Goal: Information Seeking & Learning: Learn about a topic

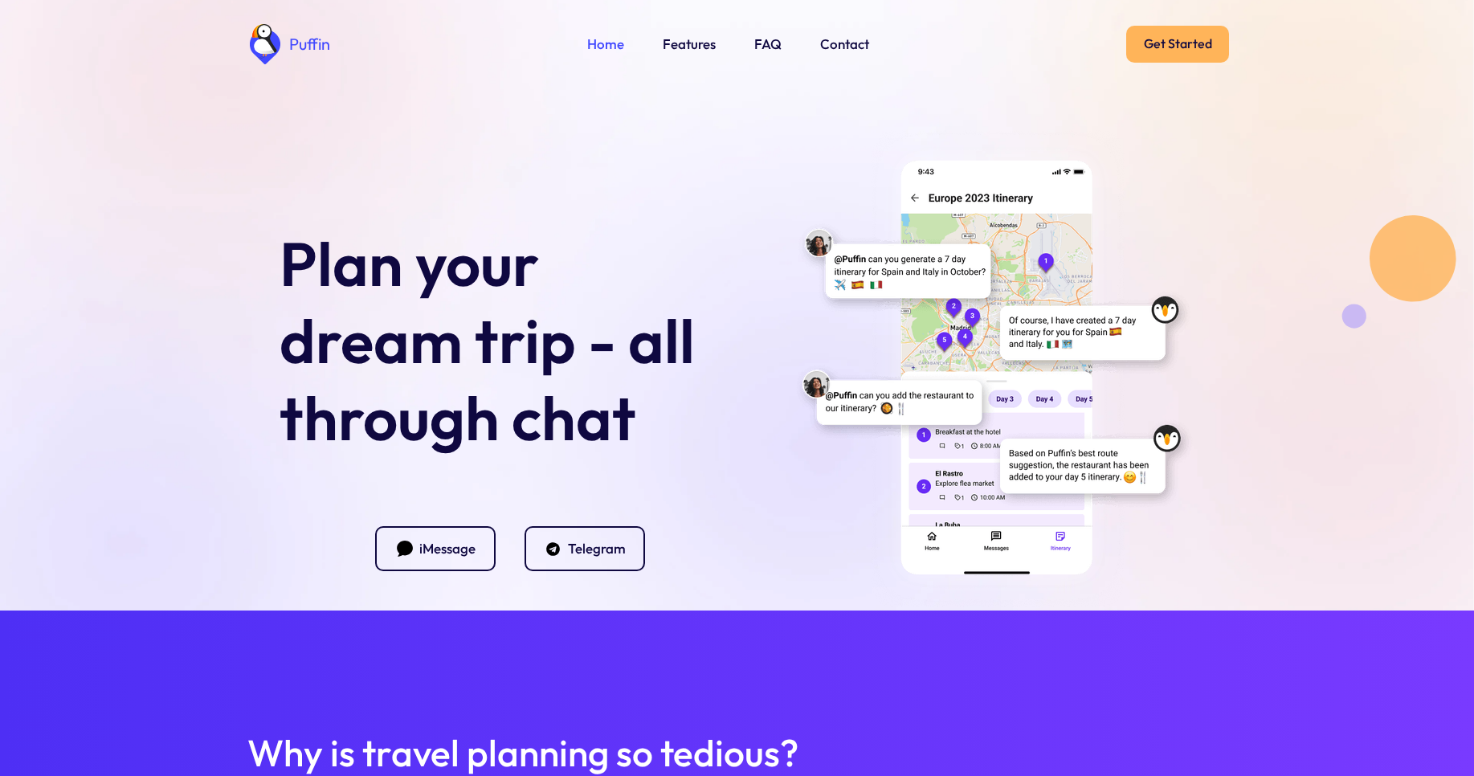
click at [1171, 42] on link "Get Started" at bounding box center [1177, 44] width 103 height 37
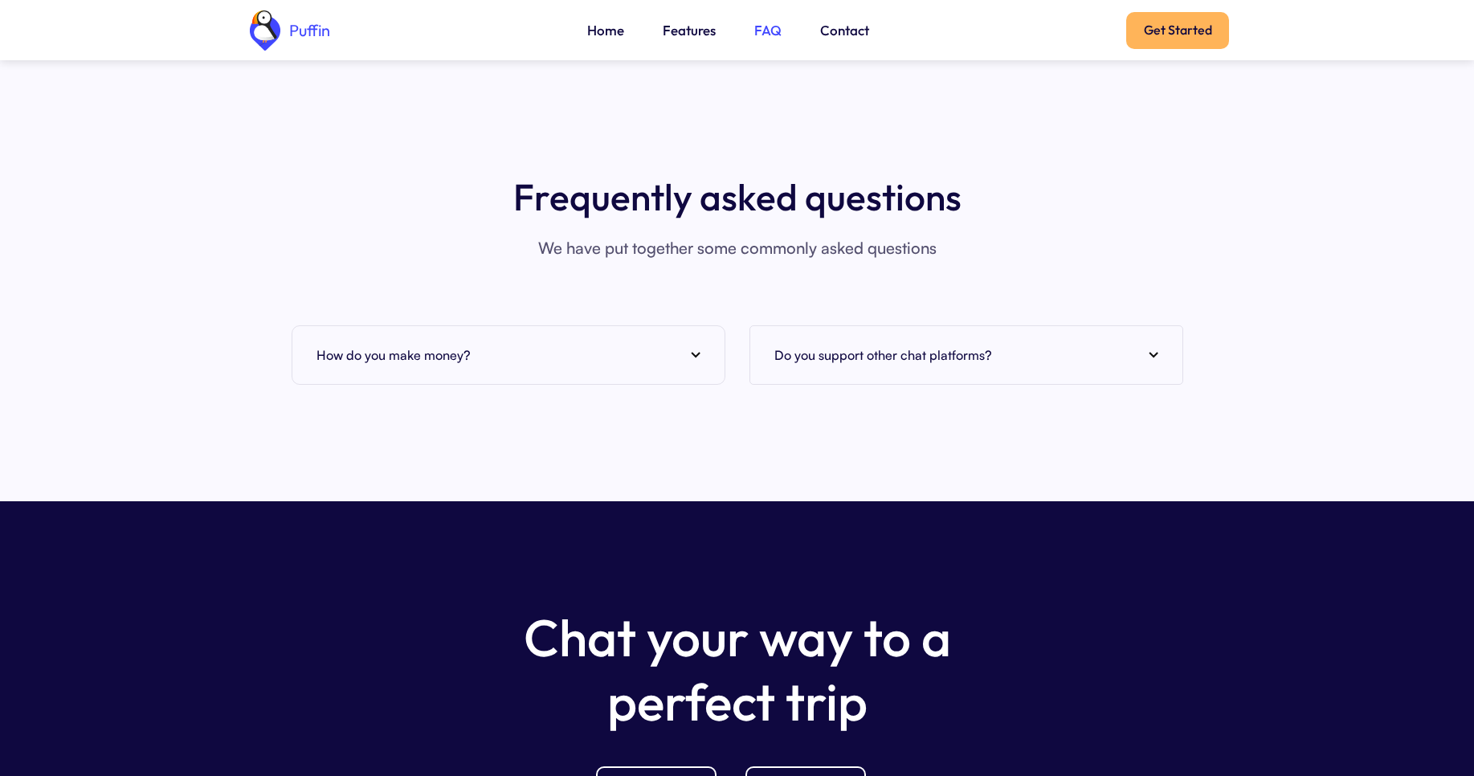
scroll to position [6119, 0]
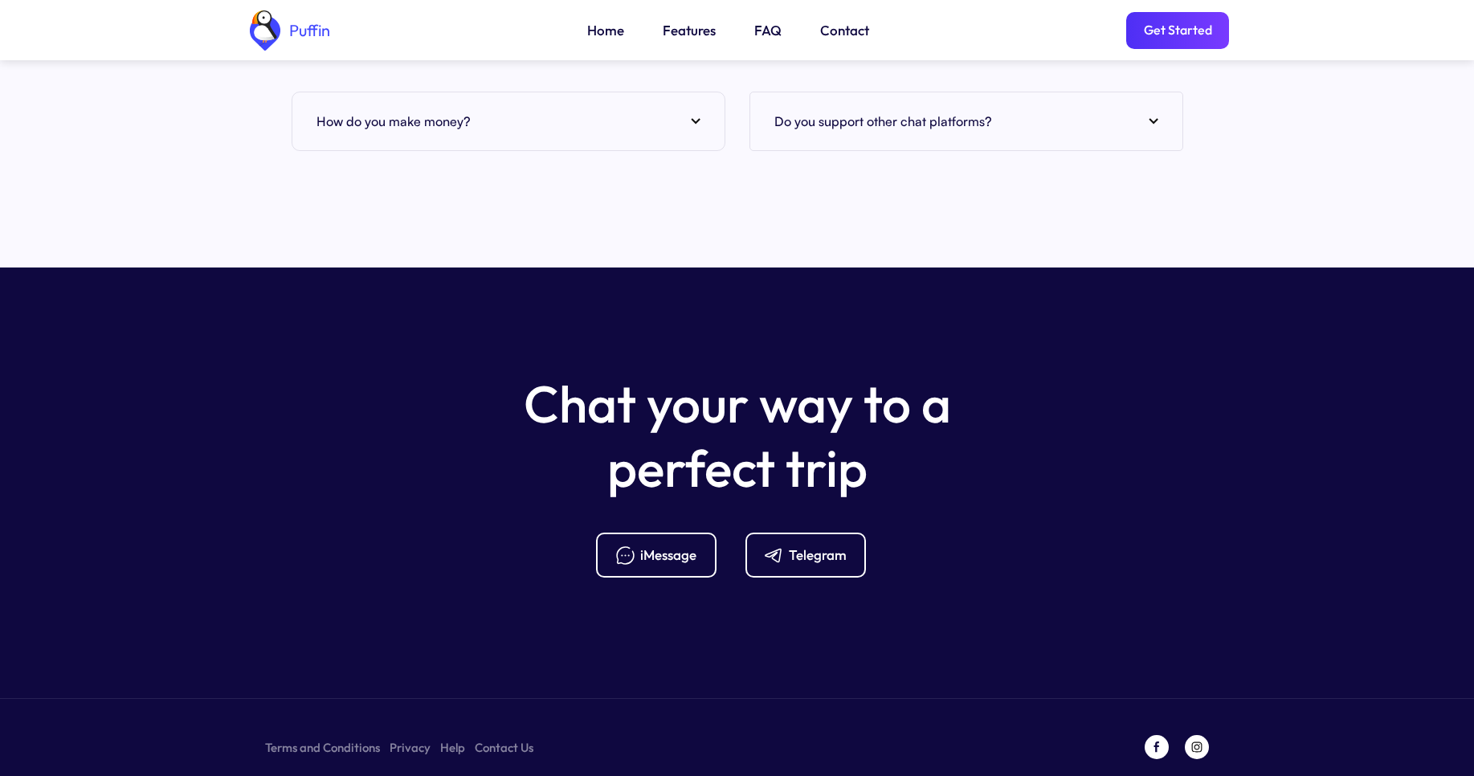
click at [503, 109] on div "How do you make money?" at bounding box center [509, 121] width 384 height 24
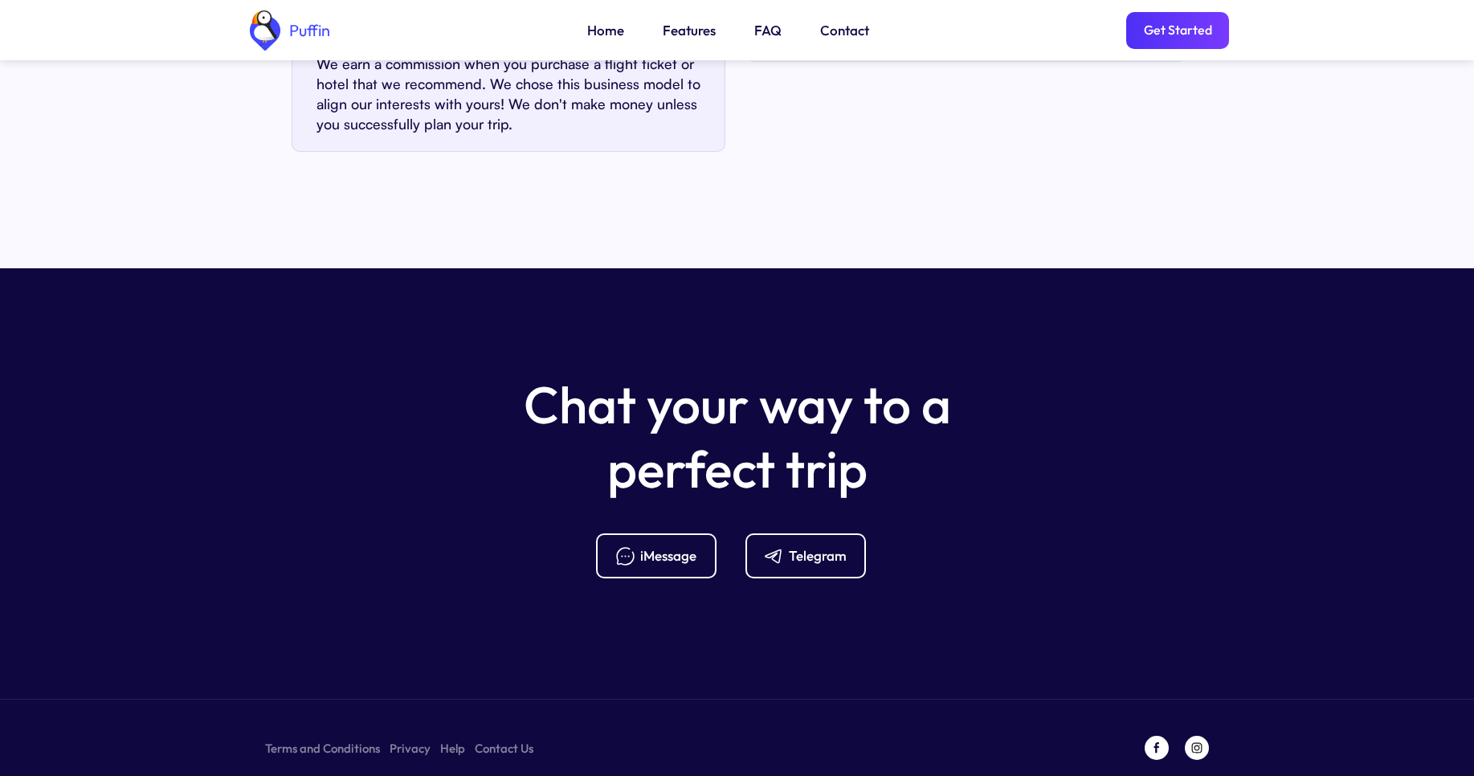
scroll to position [6209, 0]
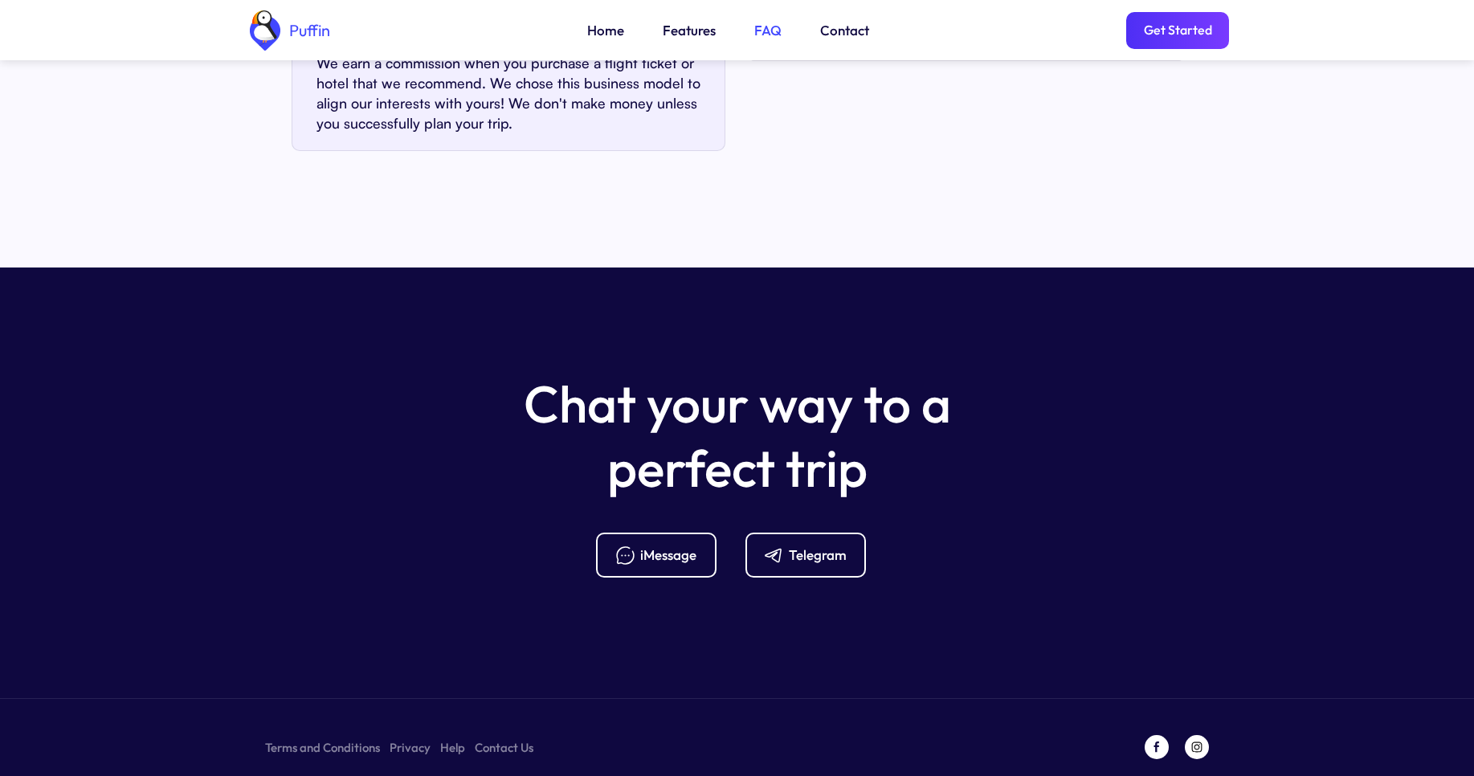
click at [761, 29] on link "FAQ" at bounding box center [767, 30] width 27 height 21
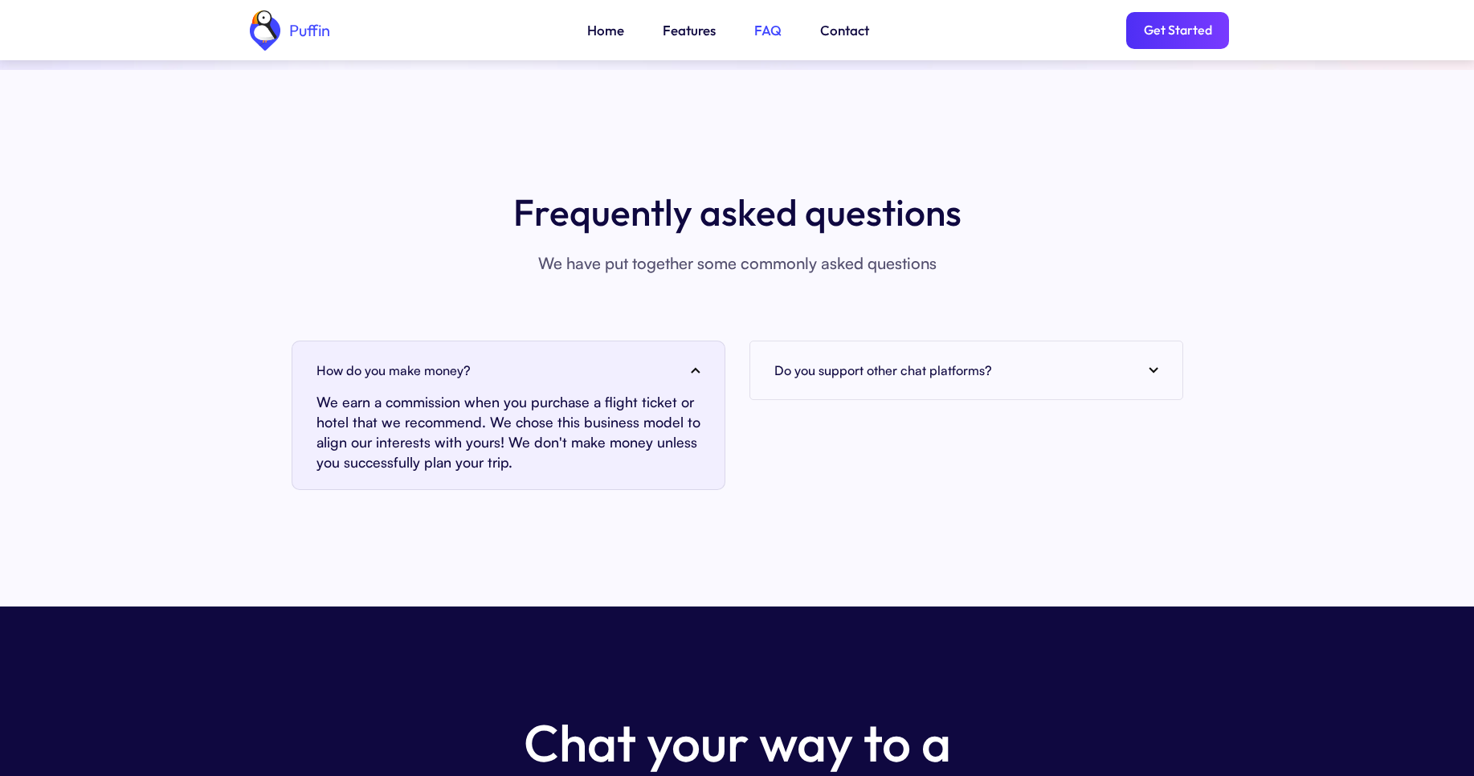
scroll to position [5859, 0]
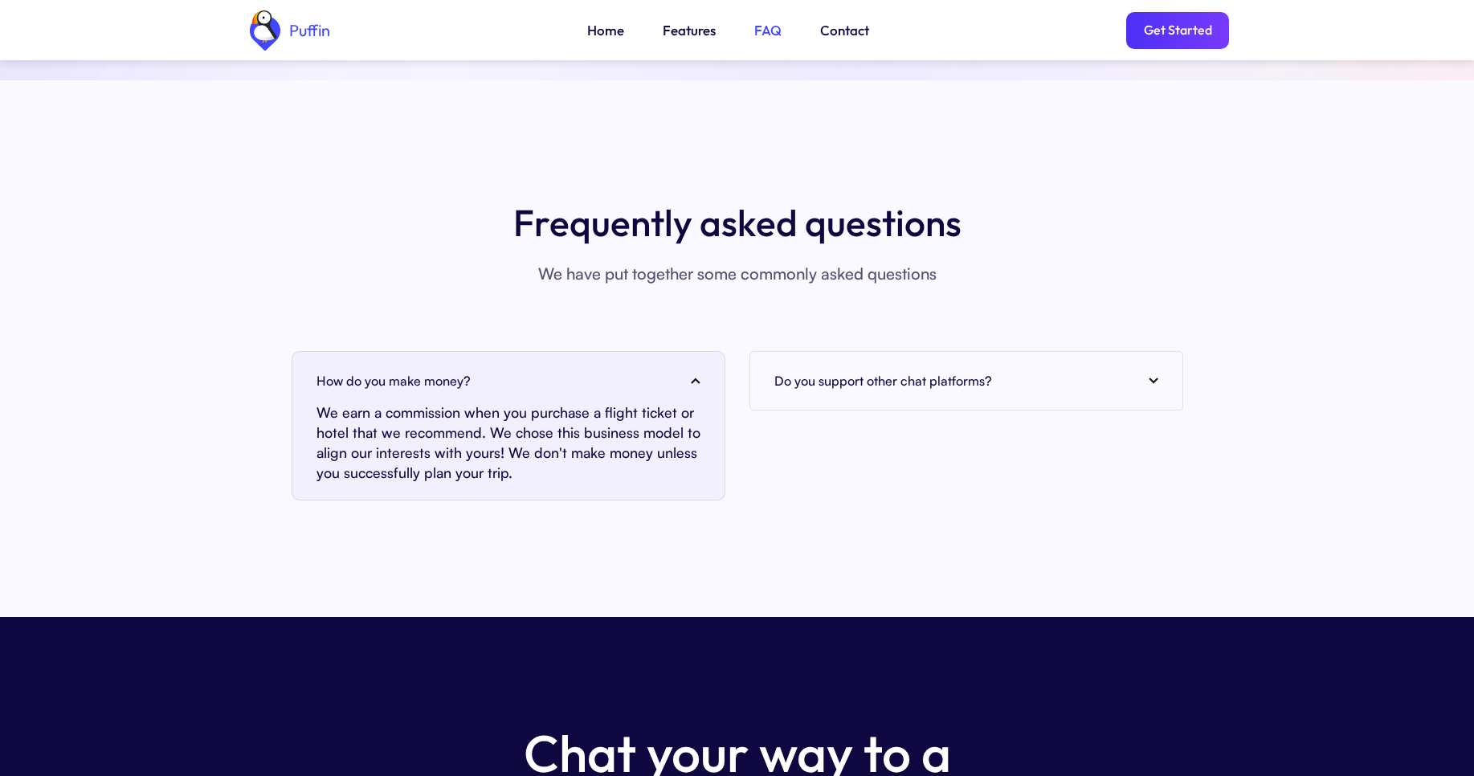
click at [960, 369] on h4 "Do you support other chat platforms?" at bounding box center [883, 381] width 218 height 24
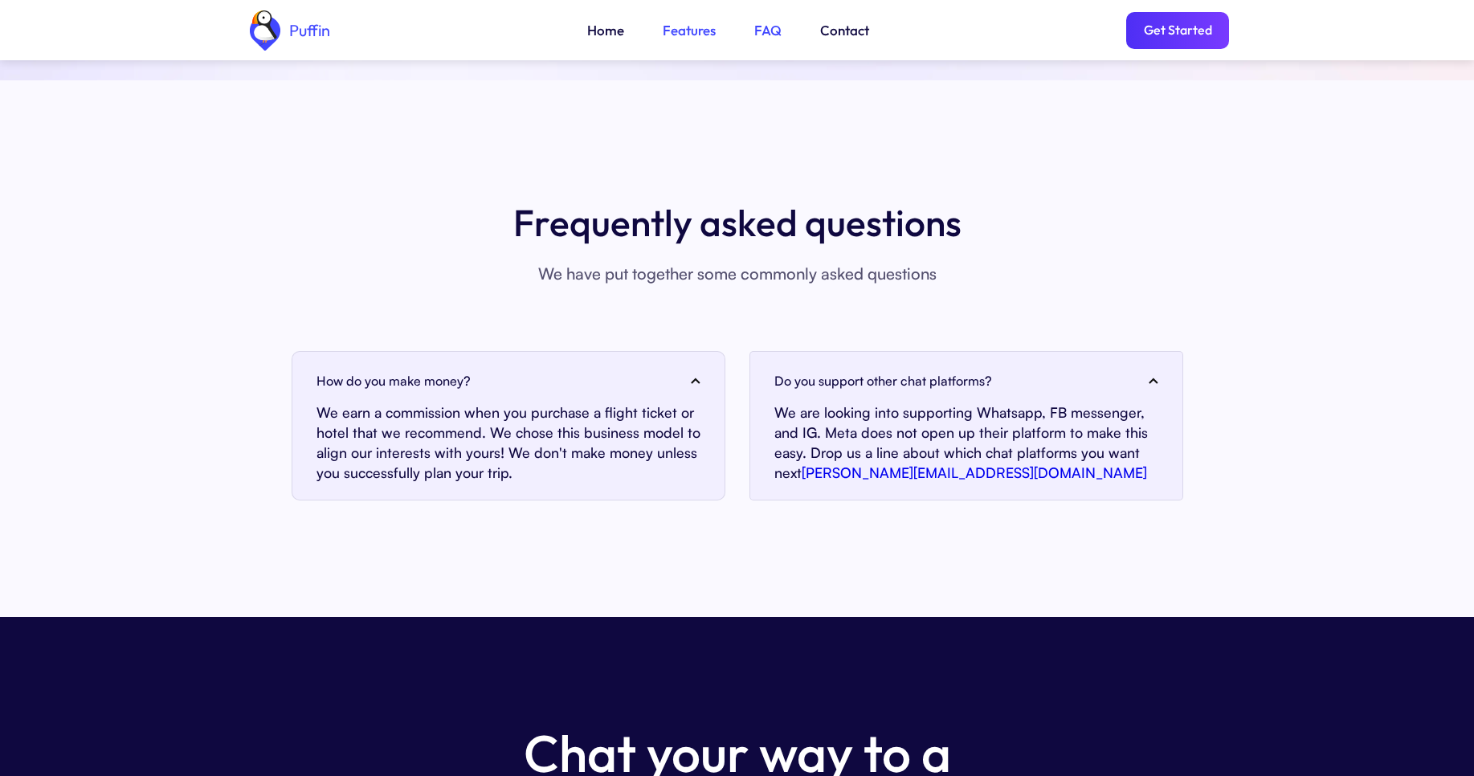
click at [685, 29] on link "Features" at bounding box center [689, 30] width 53 height 21
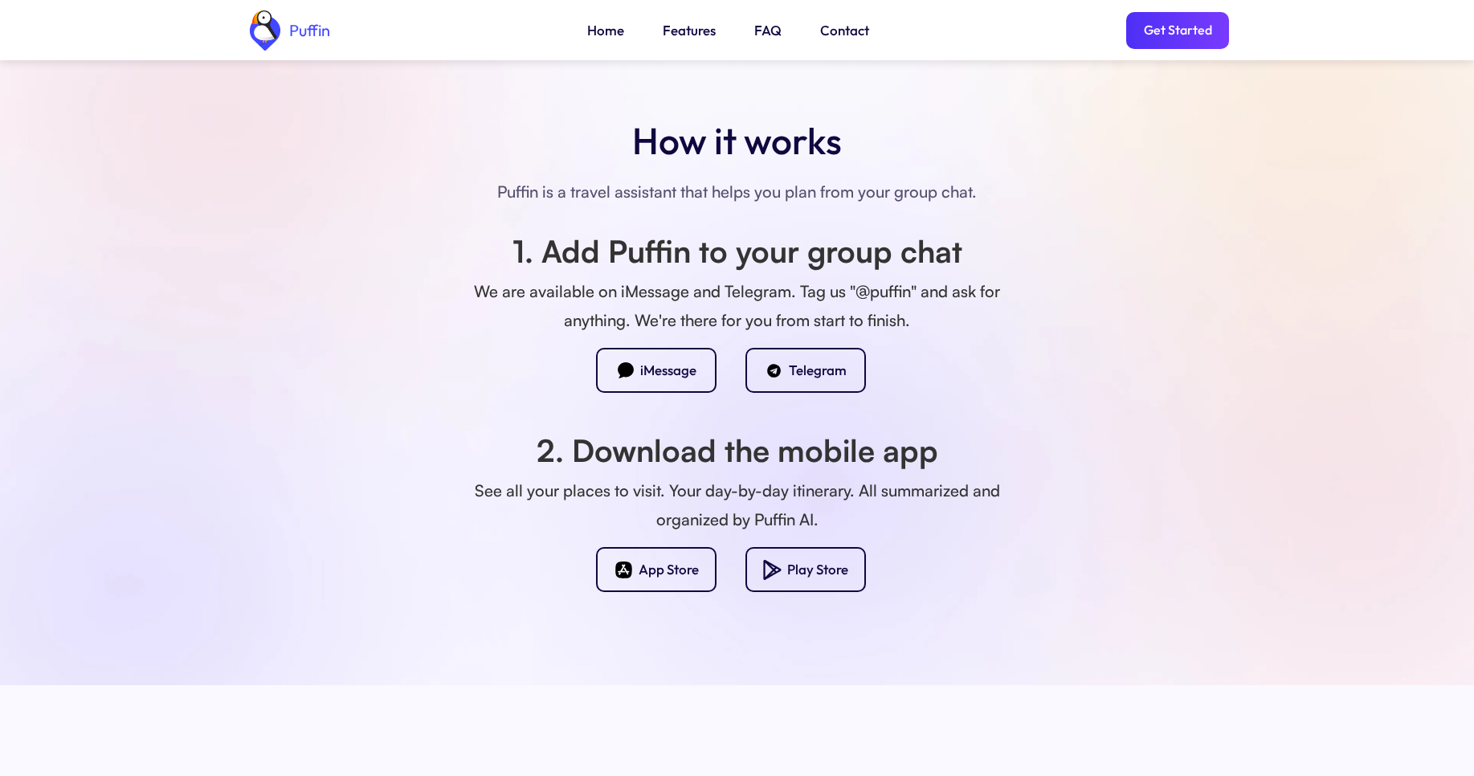
scroll to position [1032, 0]
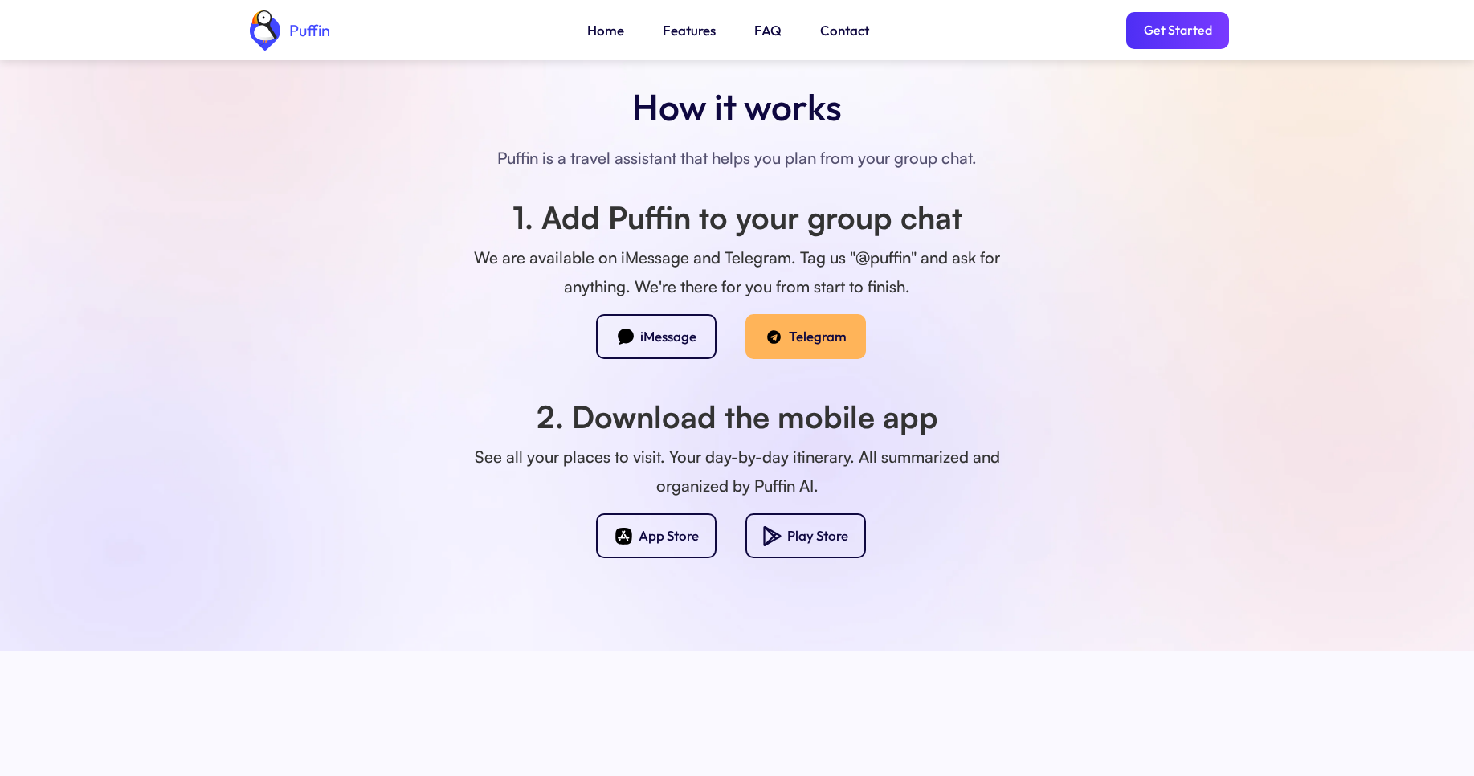
click at [799, 337] on div "Telegram" at bounding box center [818, 337] width 58 height 18
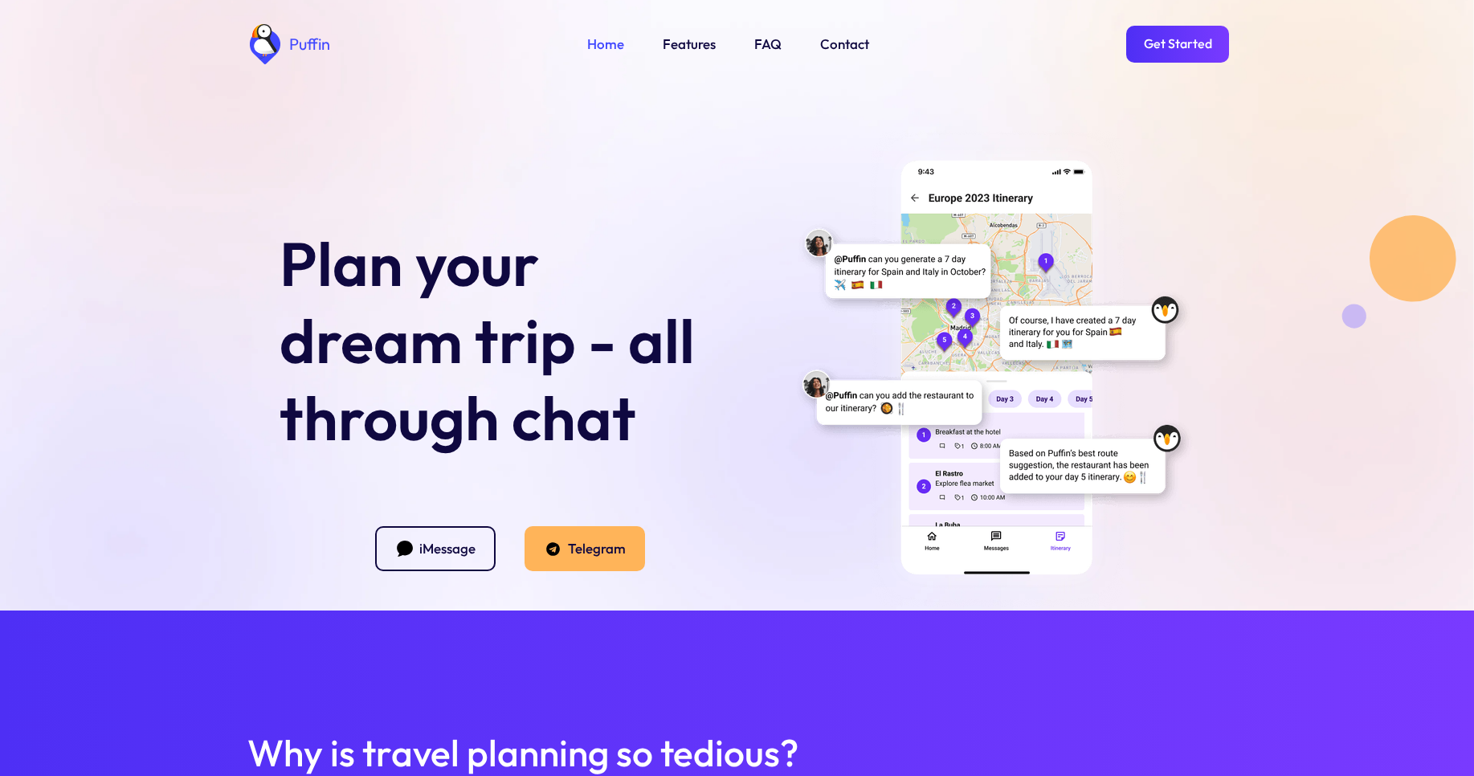
click at [582, 545] on div "Telegram" at bounding box center [597, 549] width 58 height 18
click at [761, 39] on link "FAQ" at bounding box center [767, 44] width 27 height 21
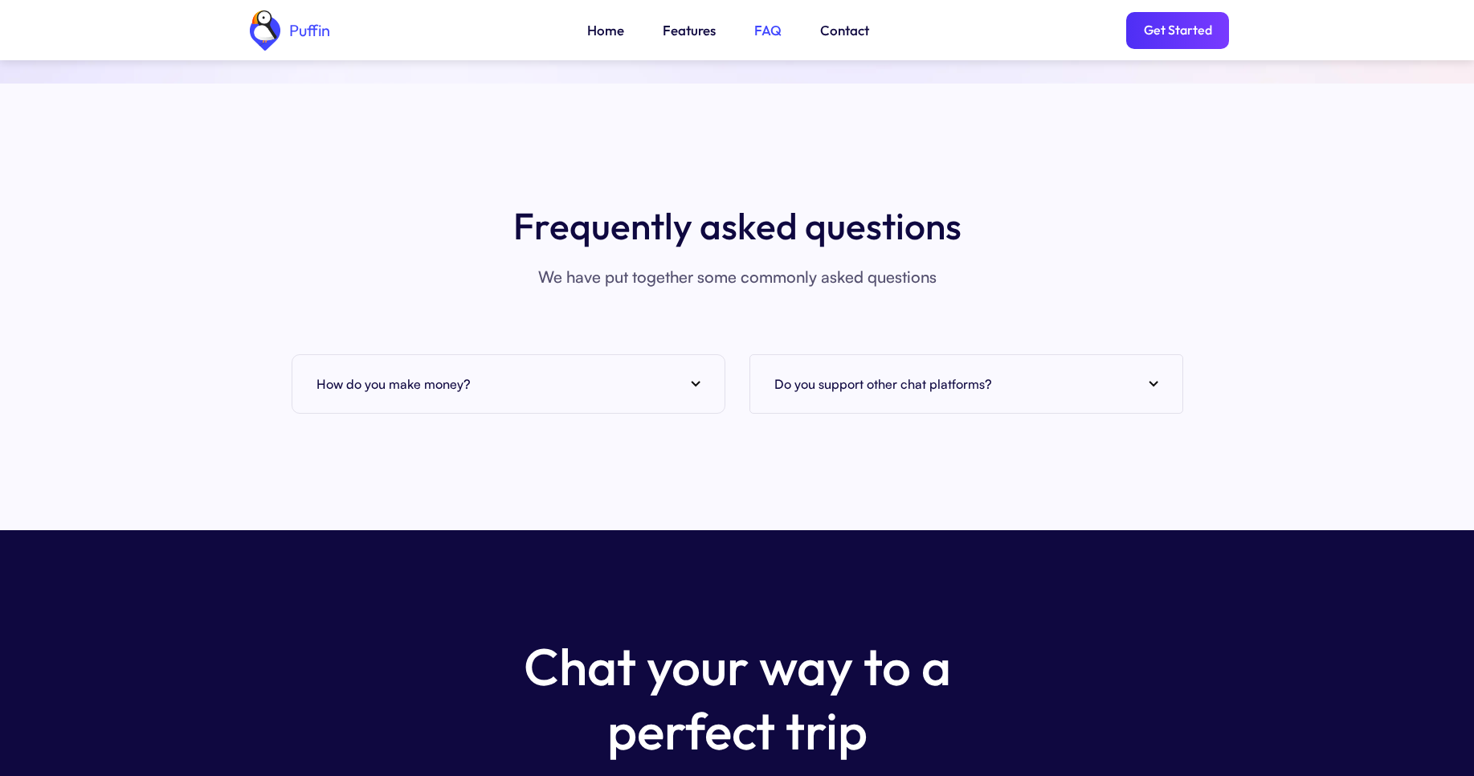
scroll to position [5859, 0]
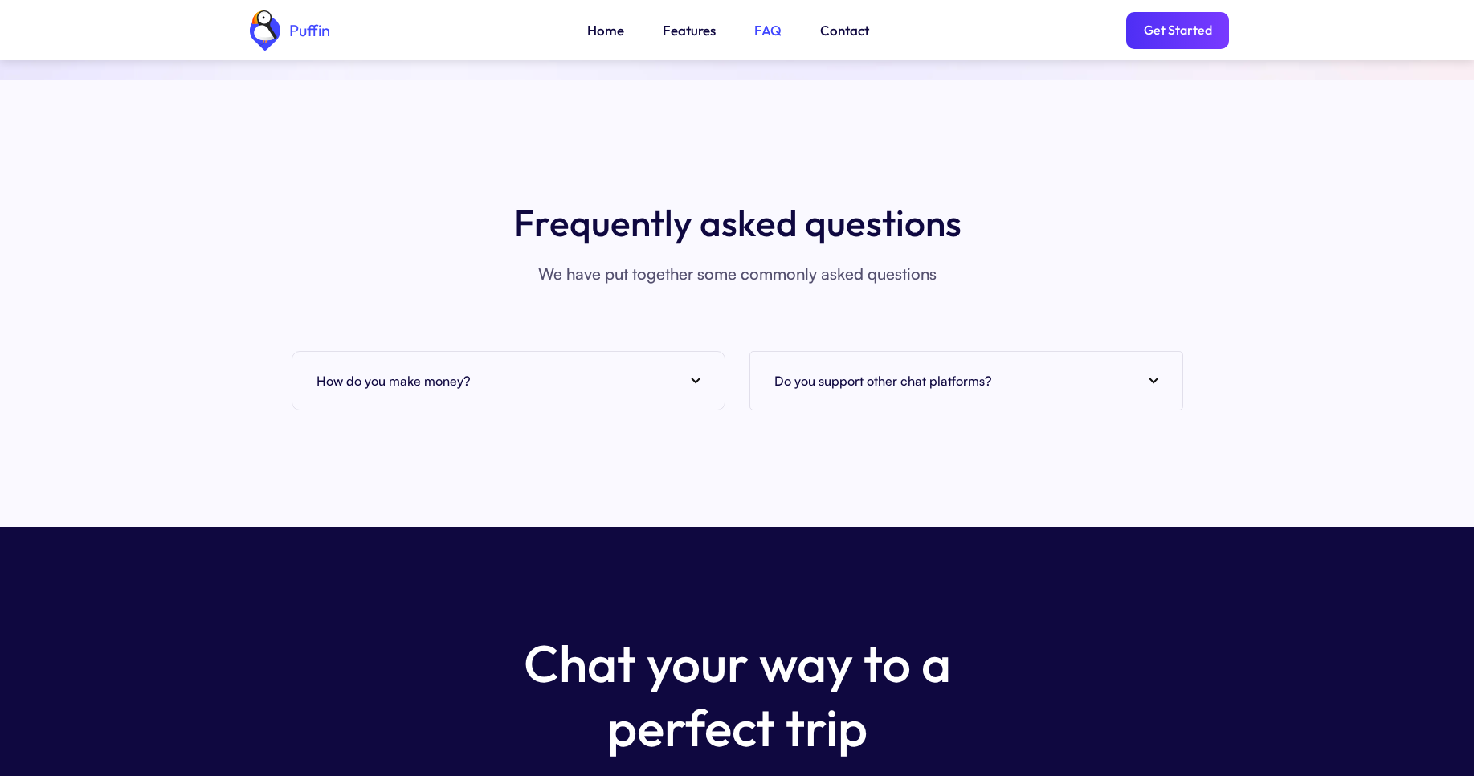
click at [693, 378] on img at bounding box center [696, 381] width 10 height 6
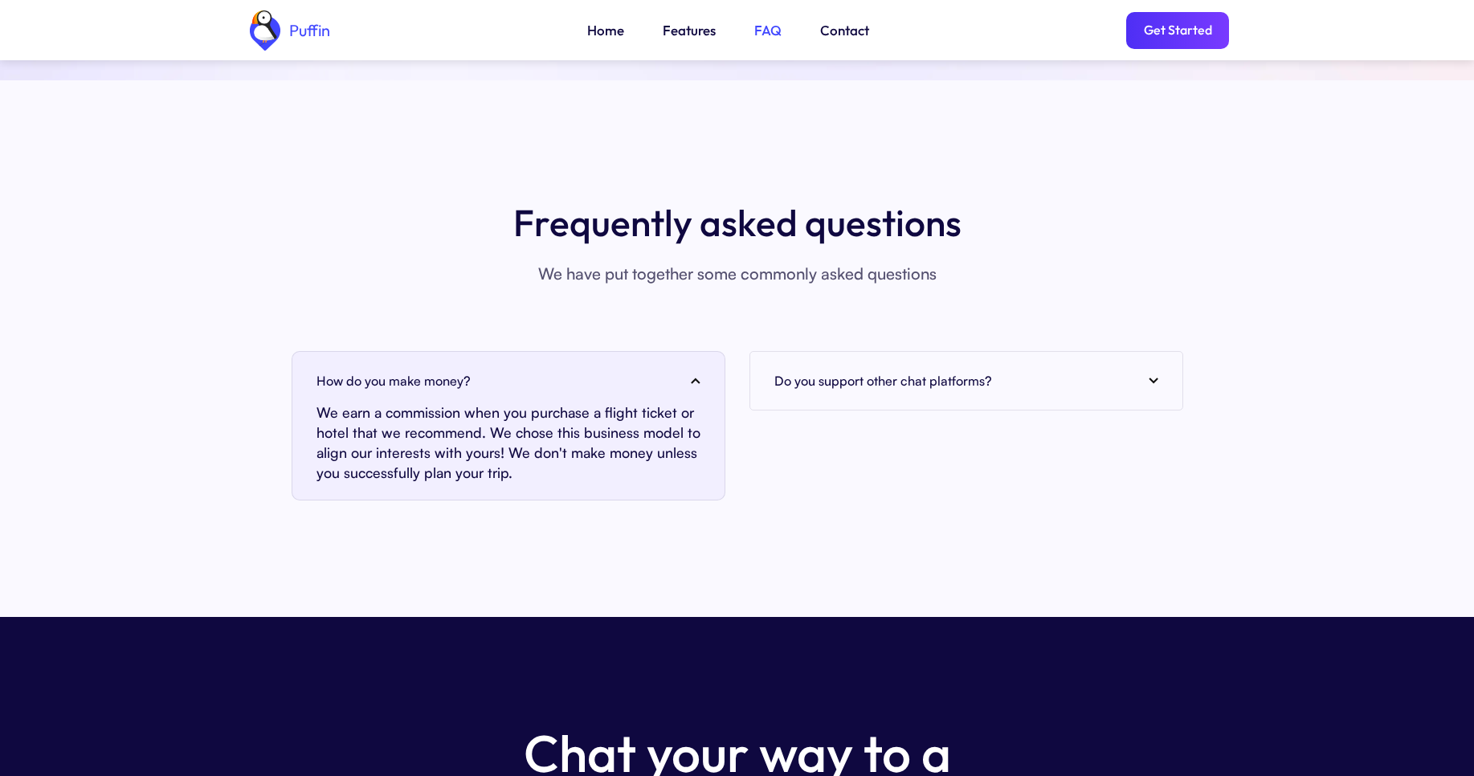
click at [582, 545] on section "Frequently asked questions We have put together some commonly asked questions H…" at bounding box center [737, 348] width 1474 height 537
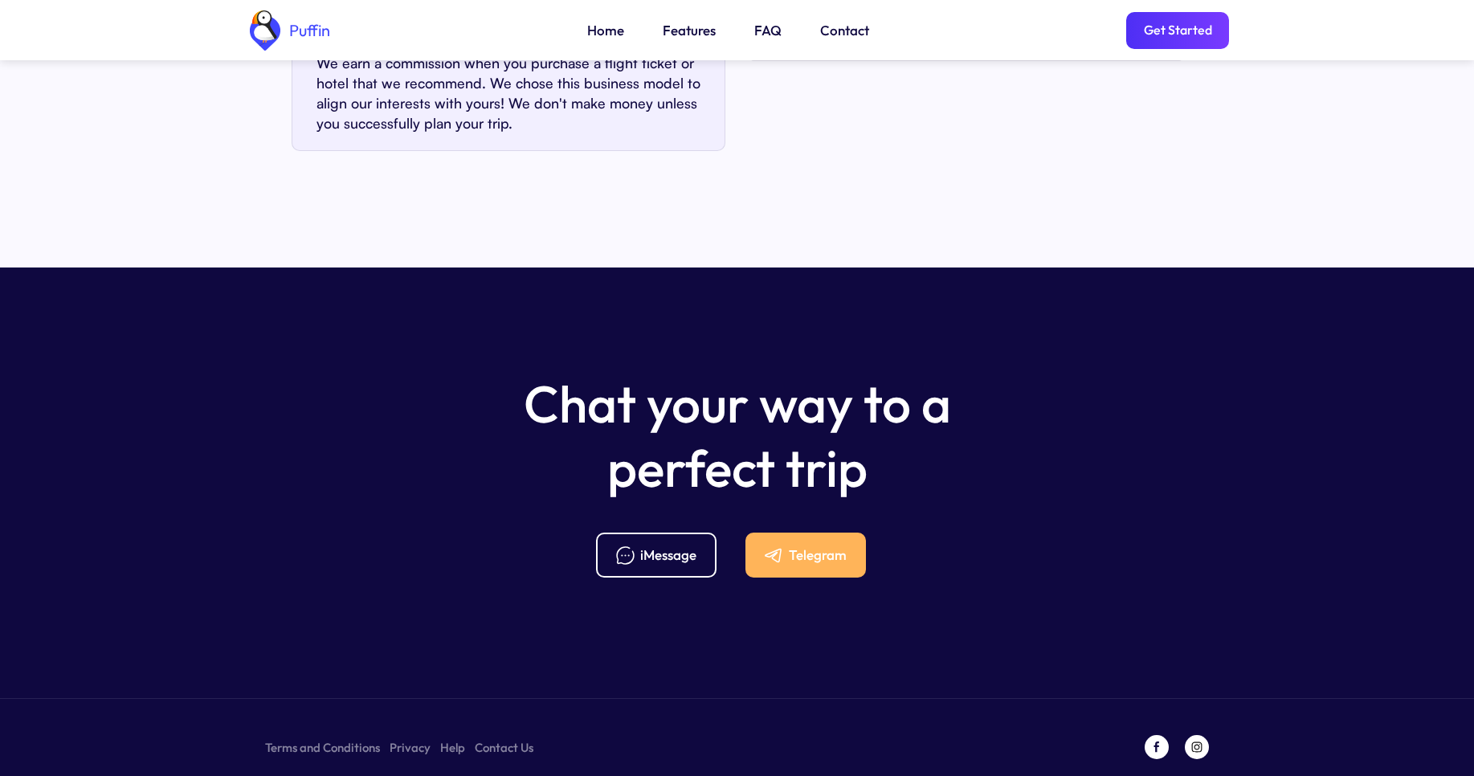
click at [799, 546] on div "Telegram" at bounding box center [818, 555] width 58 height 18
